Goal: Information Seeking & Learning: Learn about a topic

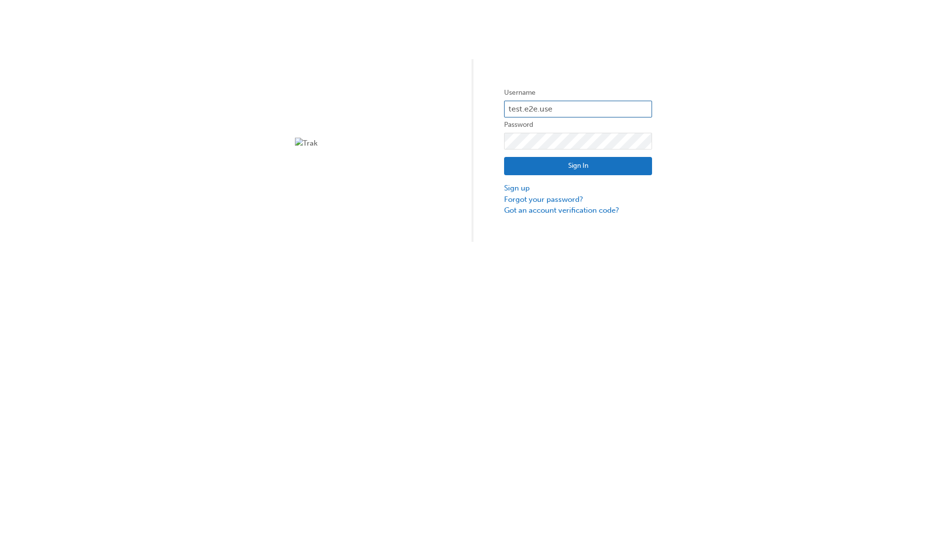
type input "test.e2e.user14"
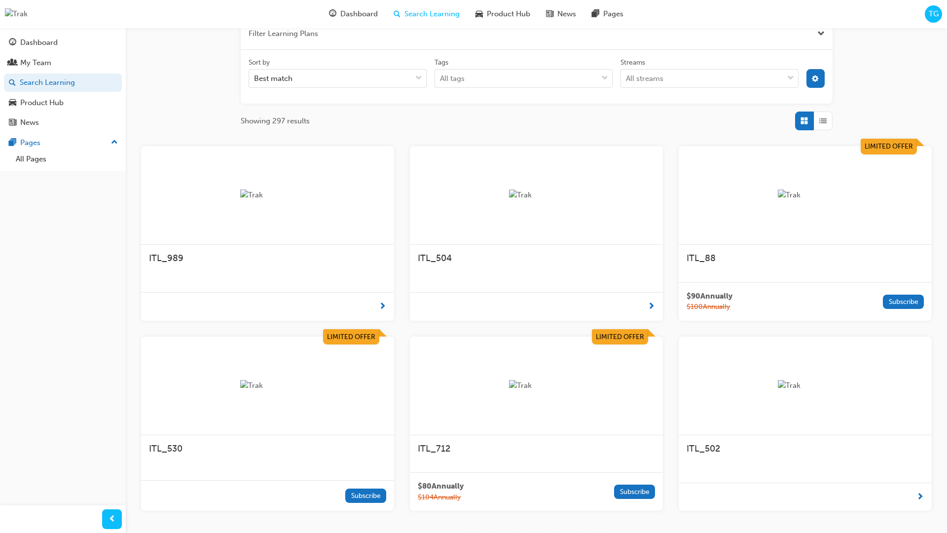
scroll to position [177, 0]
